Goal: Find specific page/section: Find specific page/section

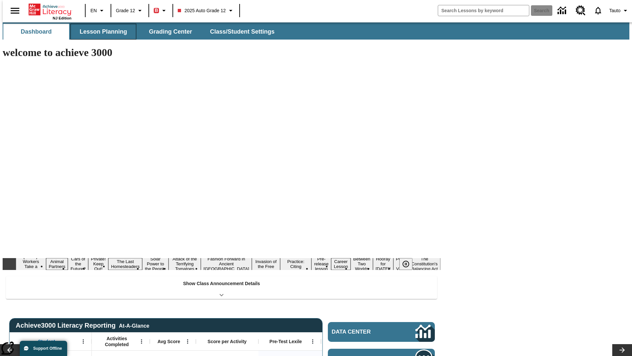
click at [101, 32] on span "Lesson Planning" at bounding box center [103, 32] width 47 height 8
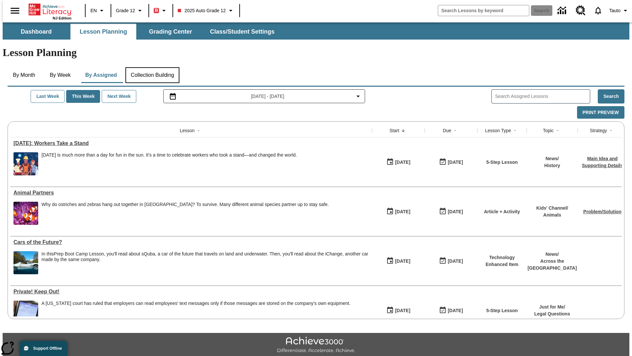
click at [152, 67] on button "Collection Building" at bounding box center [152, 75] width 54 height 16
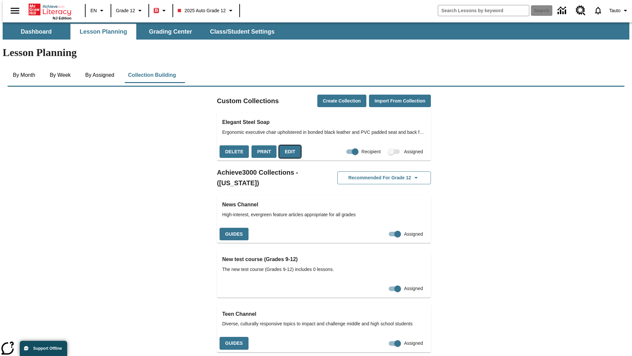
click at [288, 145] on button "Edit" at bounding box center [290, 151] width 22 height 13
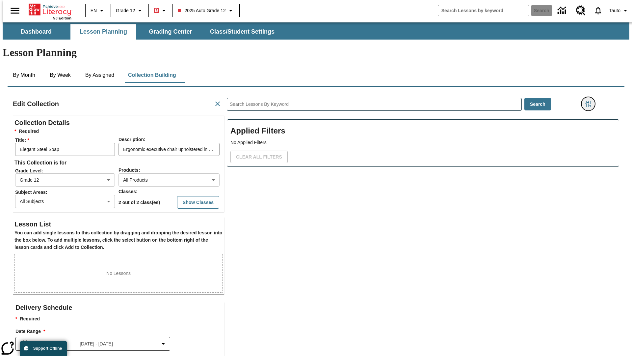
click at [590, 101] on icon "Filters Side menu" at bounding box center [589, 104] width 6 height 6
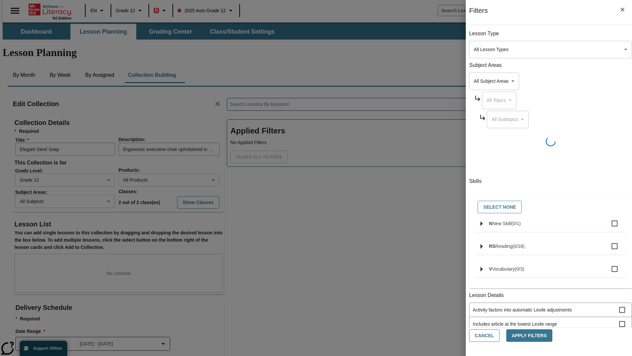
scroll to position [0, 0]
